Goal: Information Seeking & Learning: Find specific fact

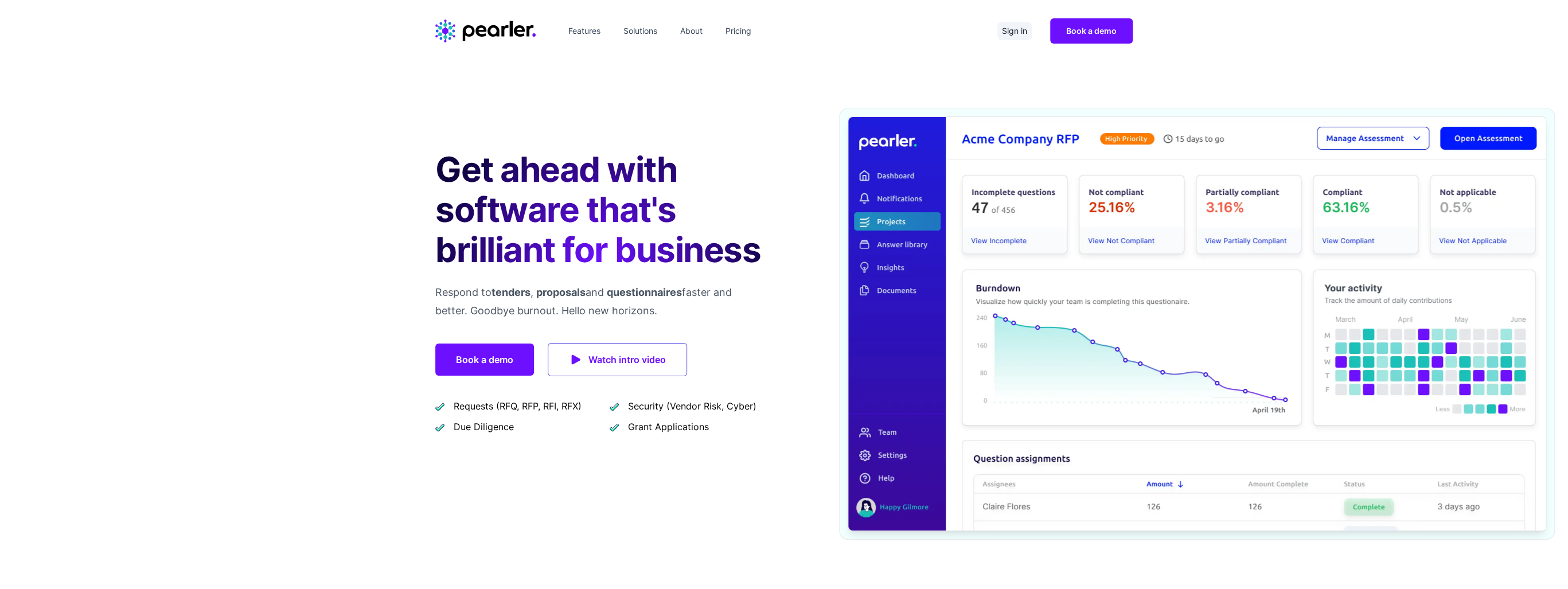
click at [1015, 28] on link "Sign in" at bounding box center [1015, 31] width 34 height 19
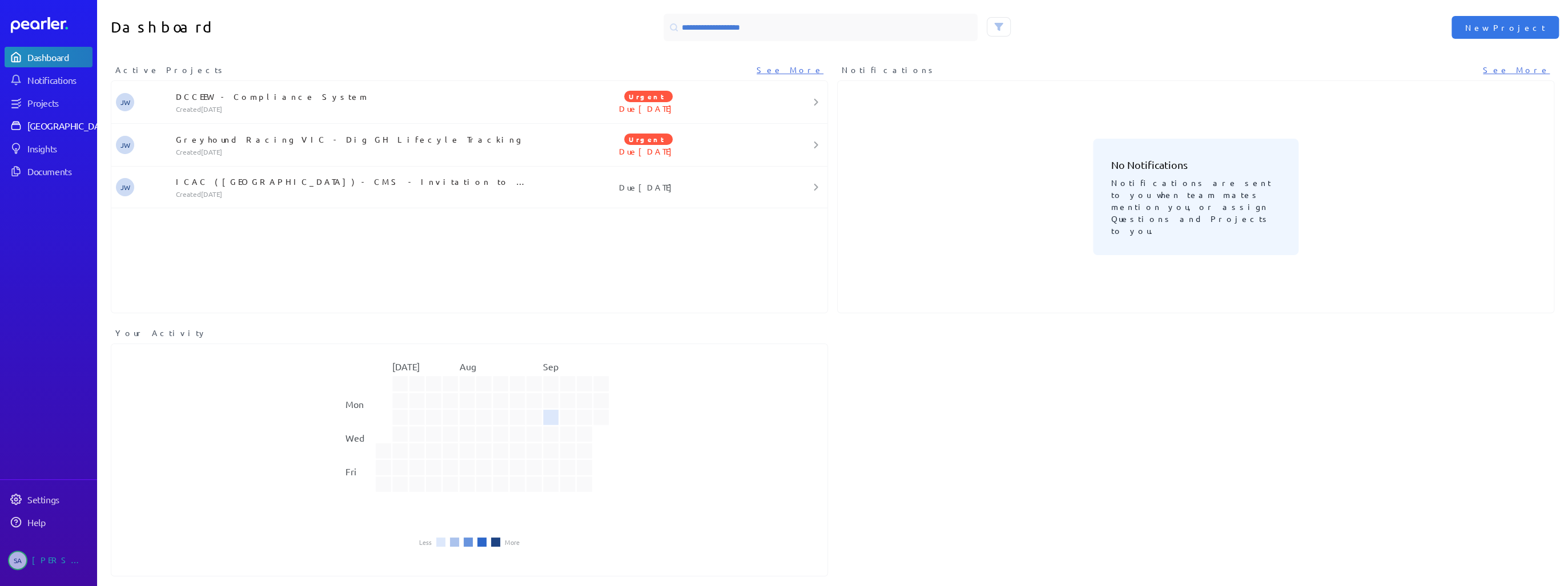
click at [60, 124] on div "[GEOGRAPHIC_DATA]" at bounding box center [70, 125] width 85 height 12
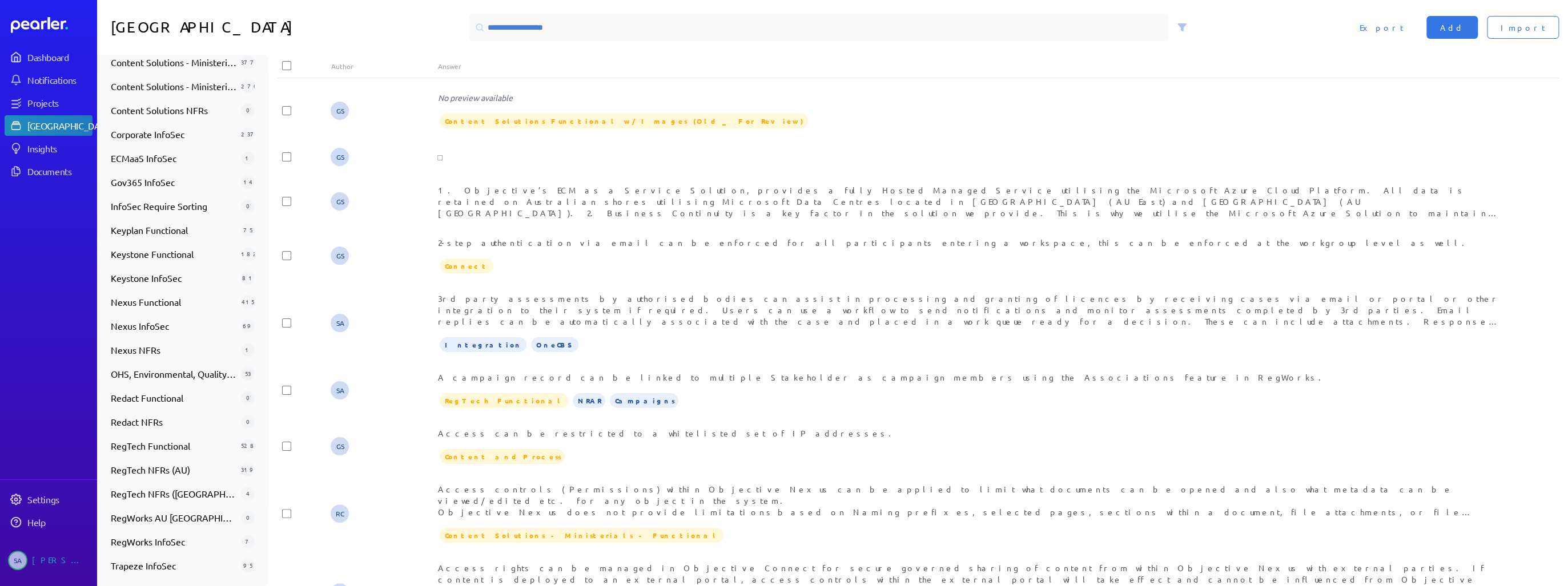
scroll to position [418, 0]
click at [184, 452] on div "RegTech Functional 528" at bounding box center [183, 445] width 153 height 23
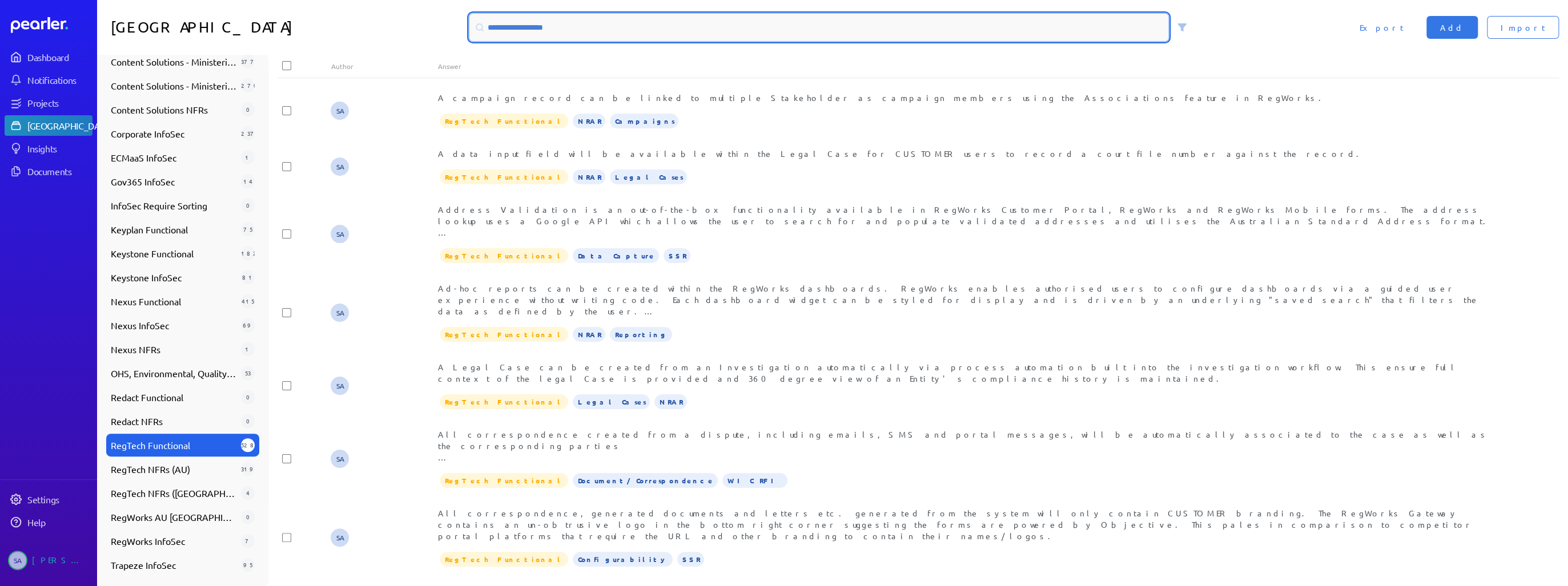
click at [573, 35] on input at bounding box center [819, 28] width 699 height 28
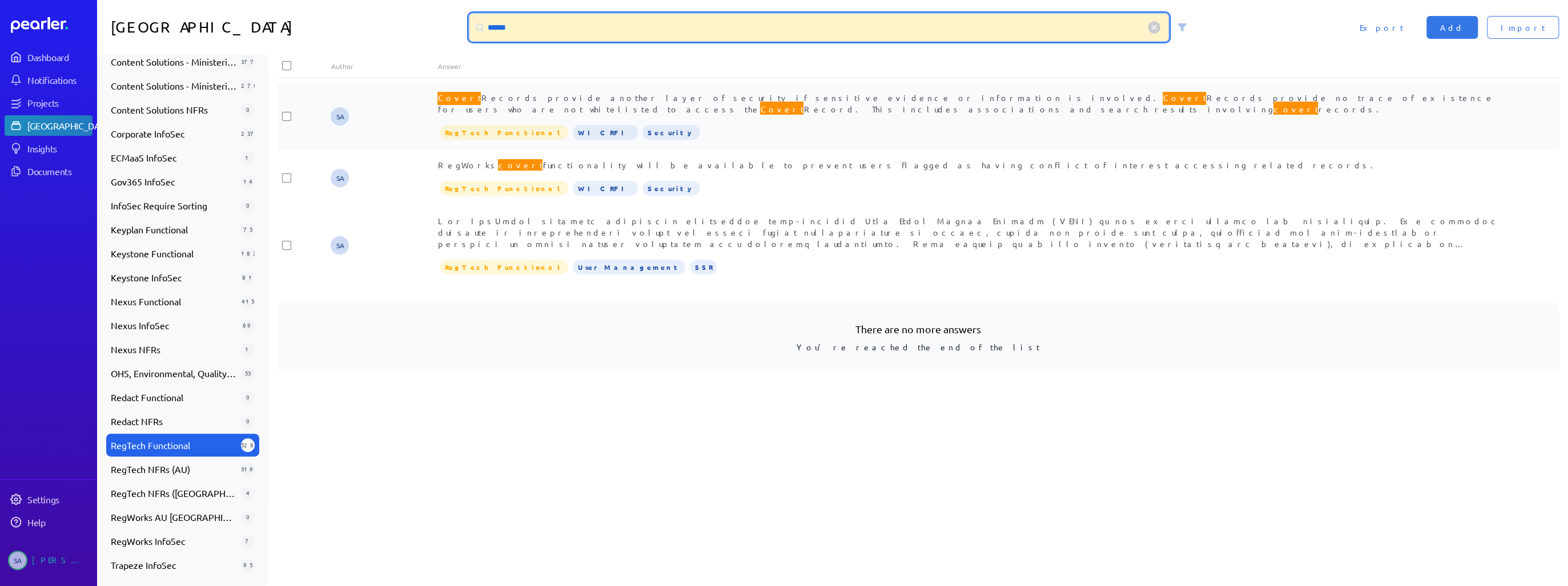
type input "******"
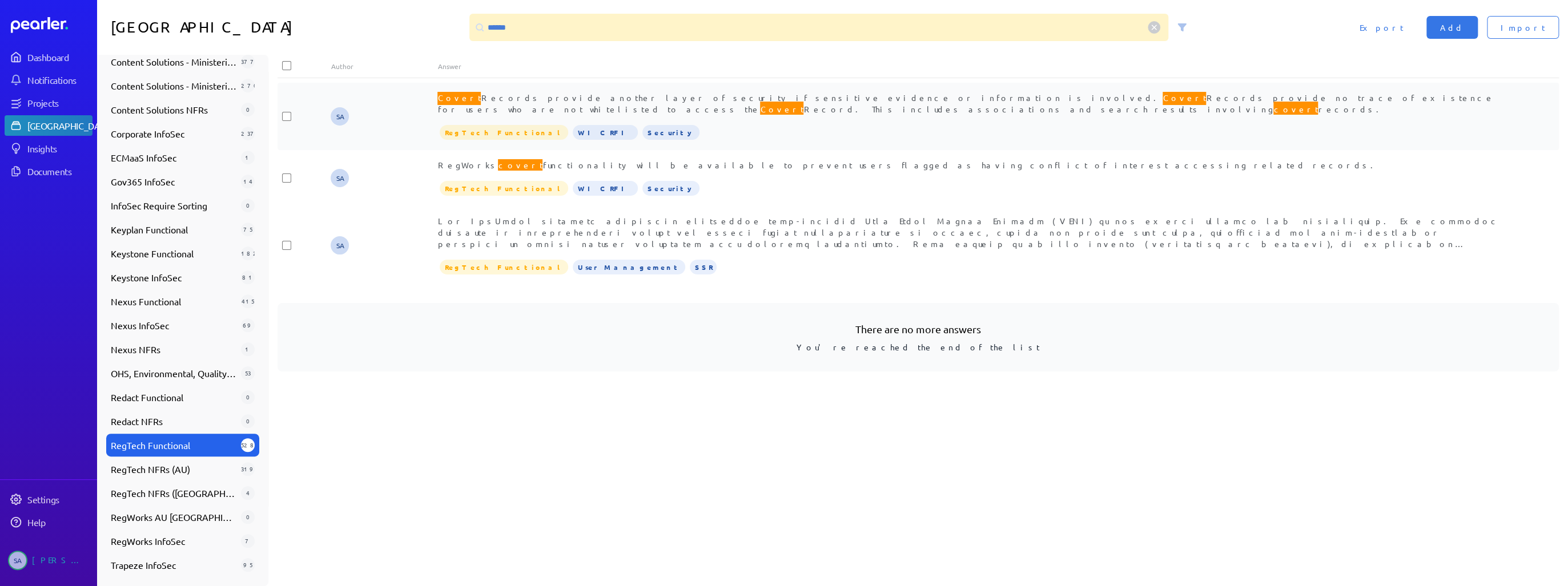
click at [709, 98] on span "Covert Records provide another layer of security if sensitive evidence or infor…" at bounding box center [965, 103] width 1056 height 26
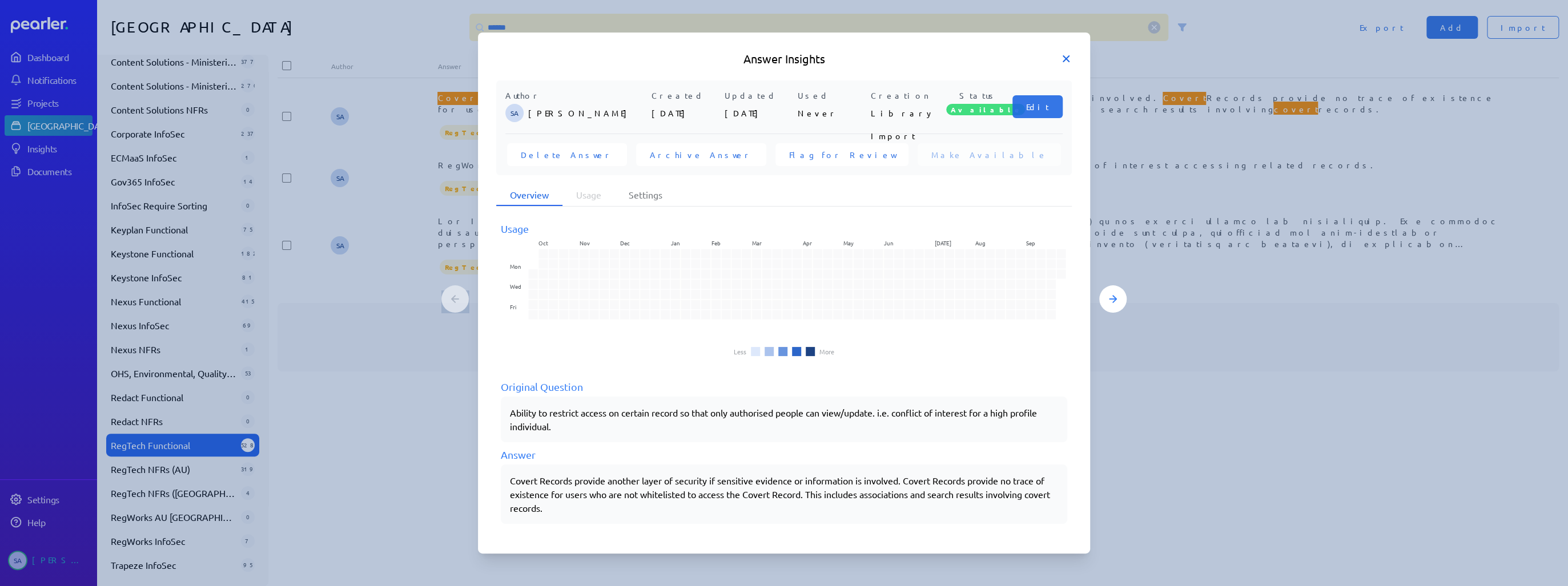
click at [1062, 58] on icon at bounding box center [1066, 59] width 12 height 12
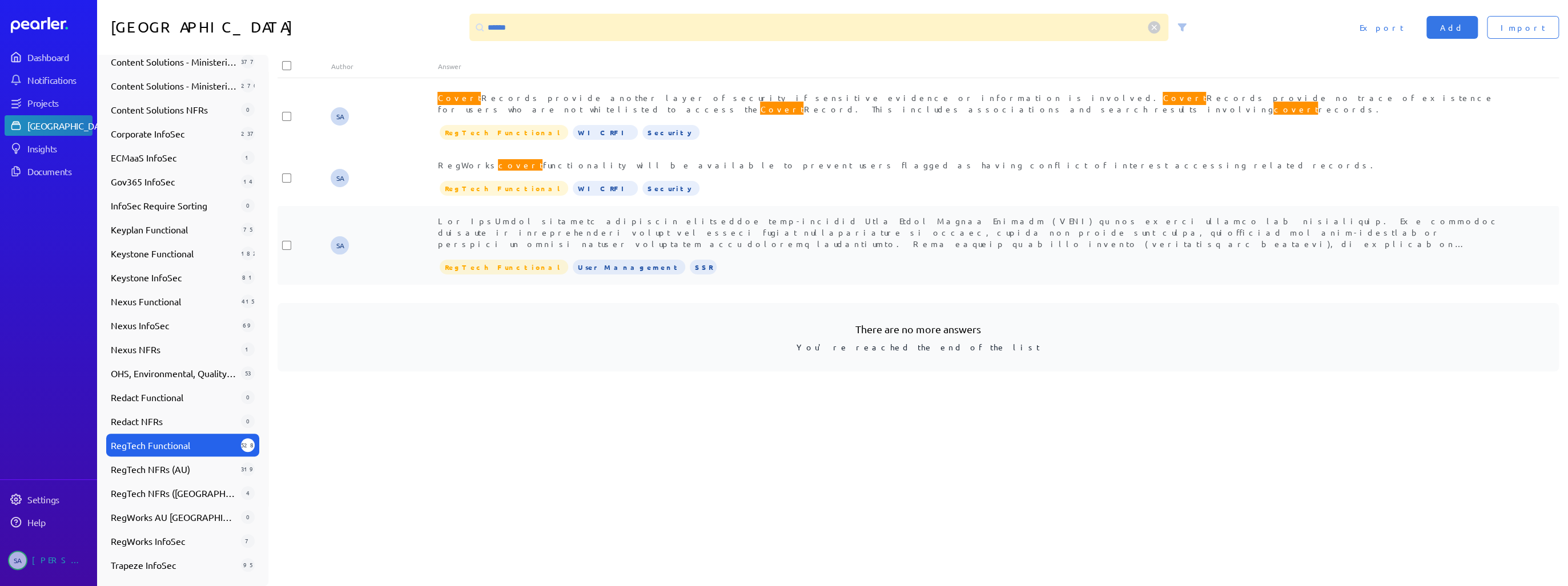
click at [664, 221] on span "Covert Records capability allows activities in the system (such as an investiga…" at bounding box center [969, 318] width 1063 height 204
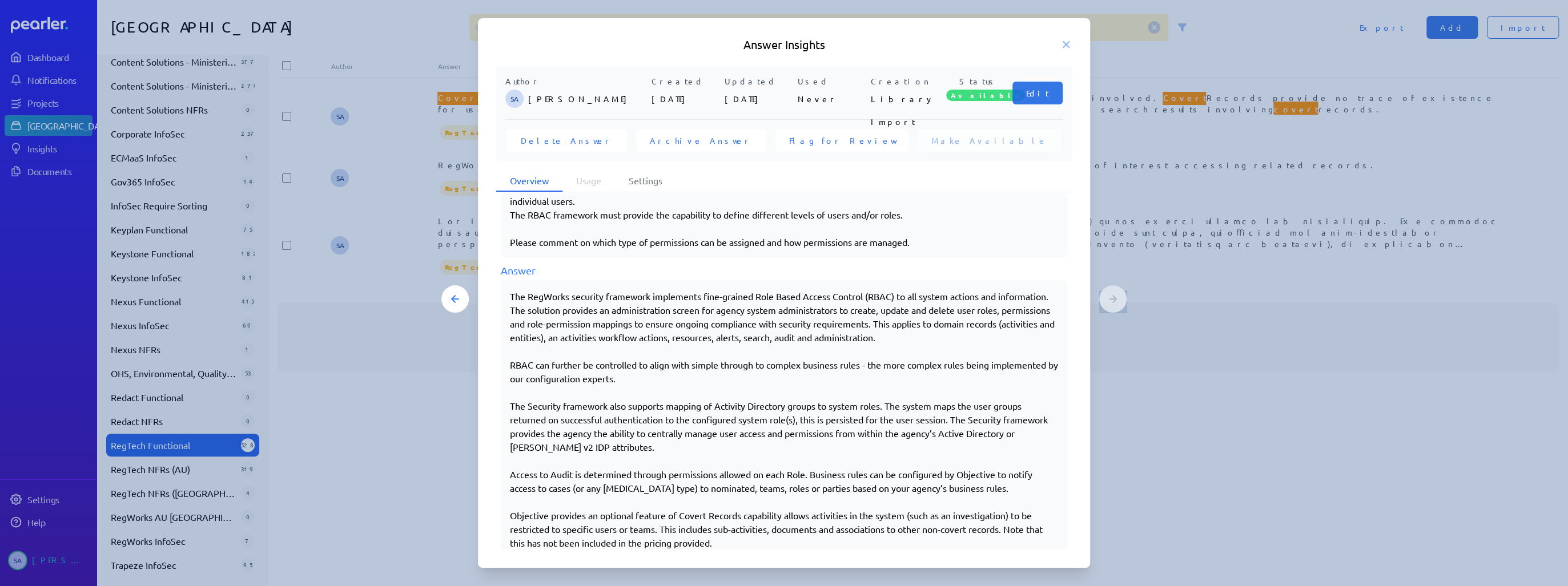
scroll to position [231, 0]
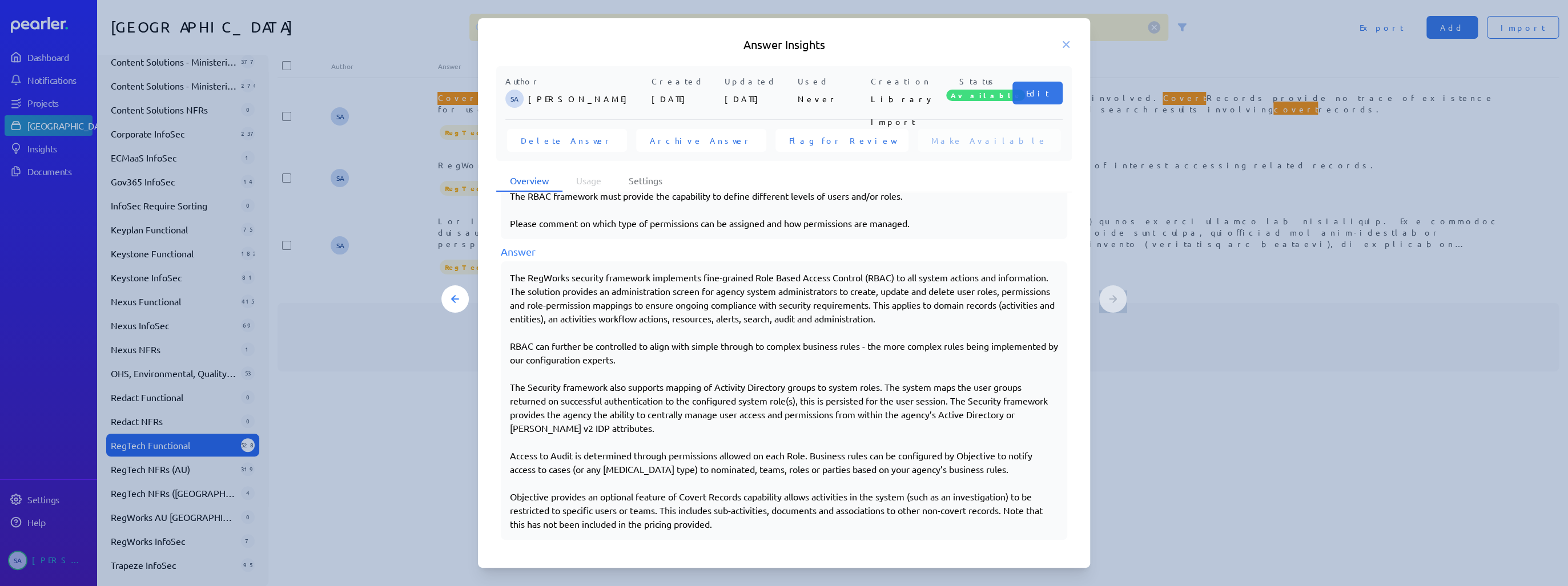
drag, startPoint x: 511, startPoint y: 495, endPoint x: 741, endPoint y: 525, distance: 231.9
click at [741, 525] on div "The RegWorks security framework implements fine-grained Role Based Access Contr…" at bounding box center [784, 400] width 549 height 260
copy div "Objective provides an optional feature of Covert Records capability allows acti…"
click at [1066, 43] on icon at bounding box center [1066, 44] width 12 height 12
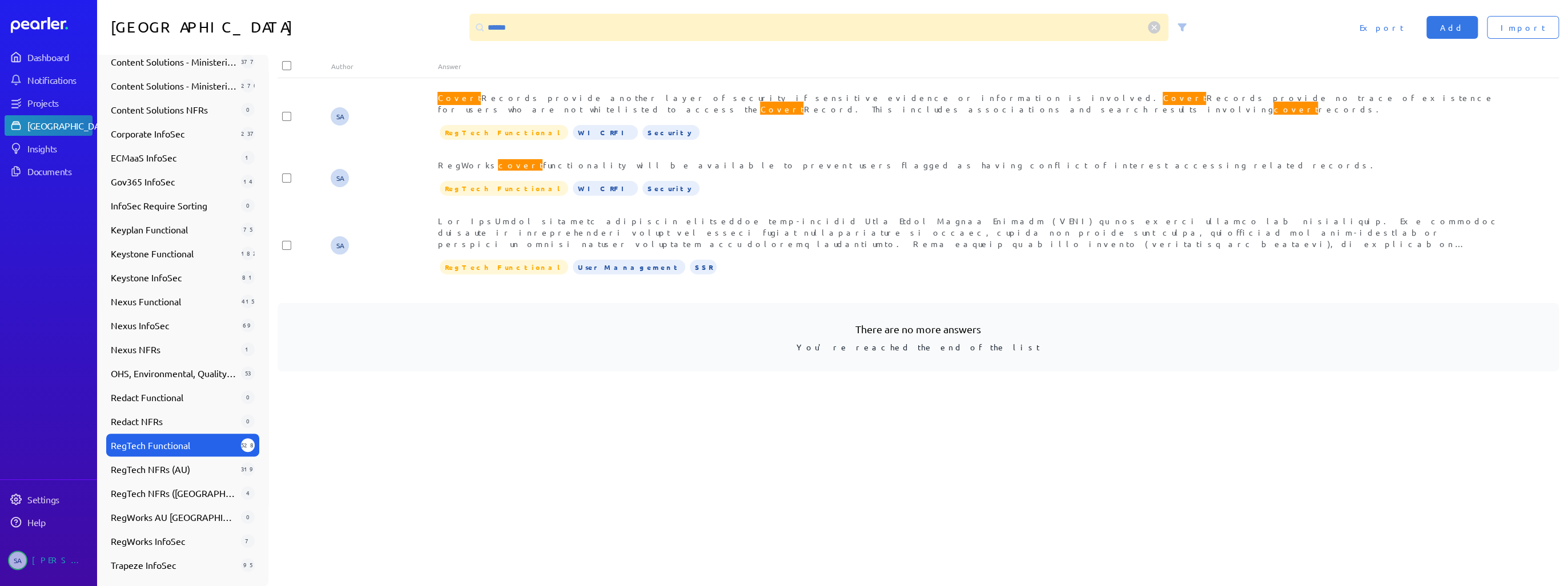
click at [575, 429] on div "SA Covert Records provide another layer of security if sensitive evidence or in…" at bounding box center [923, 334] width 1291 height 503
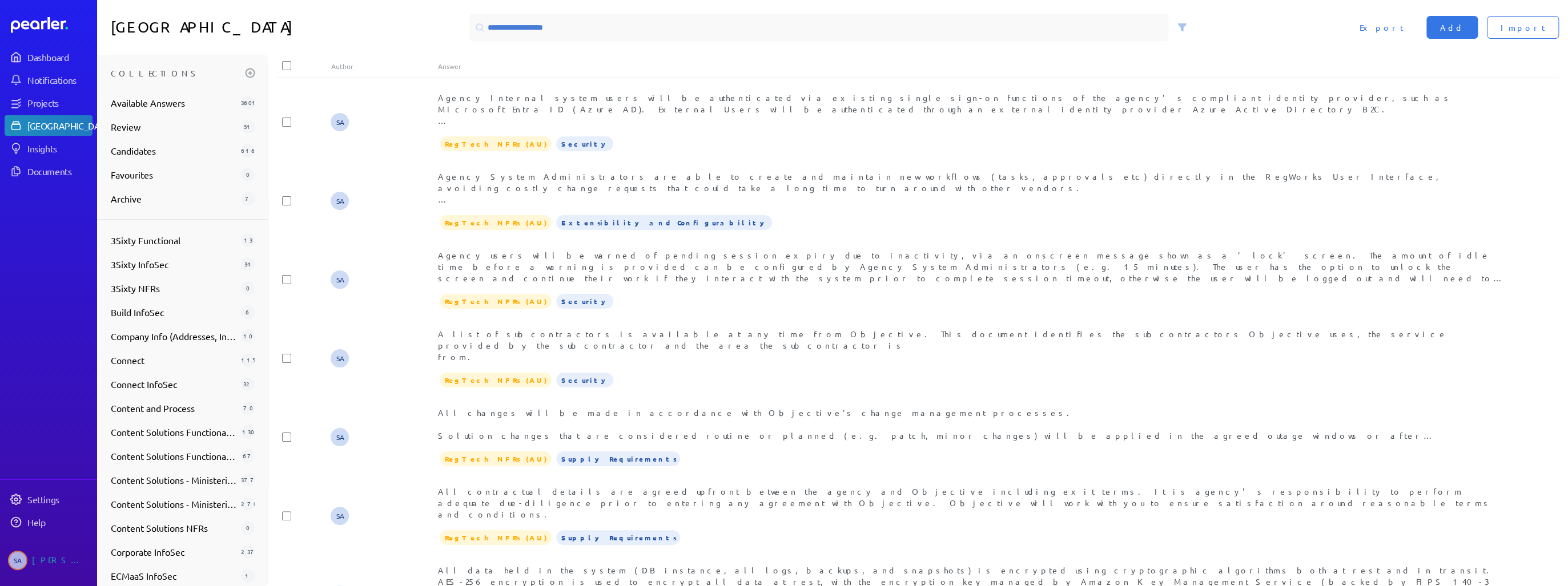
scroll to position [418, 0]
